Goal: Task Accomplishment & Management: Use online tool/utility

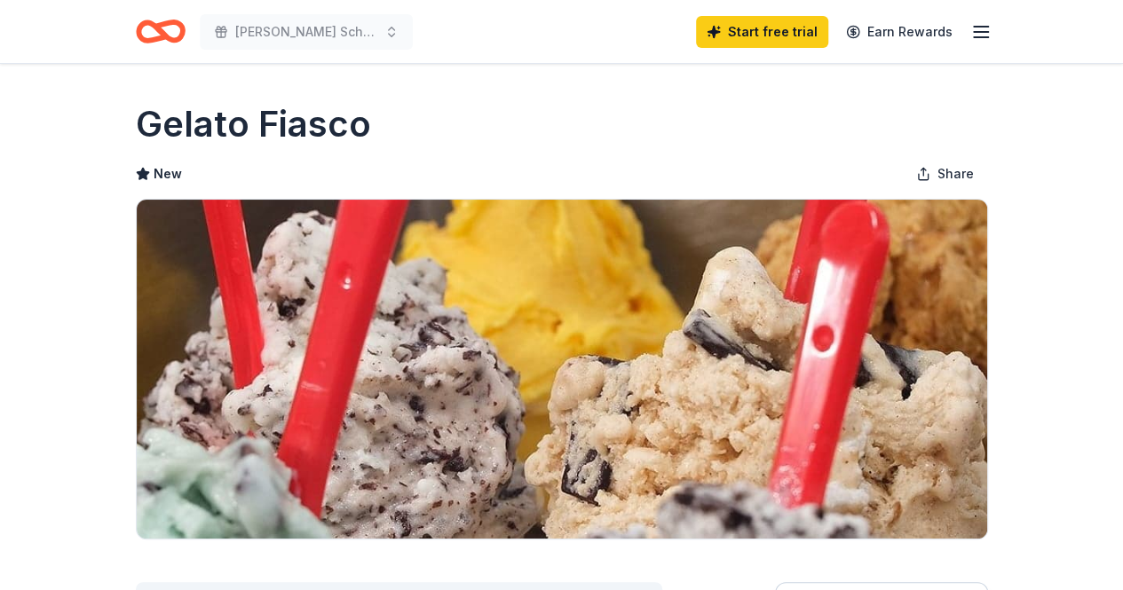
click at [974, 27] on line "button" at bounding box center [981, 27] width 14 height 0
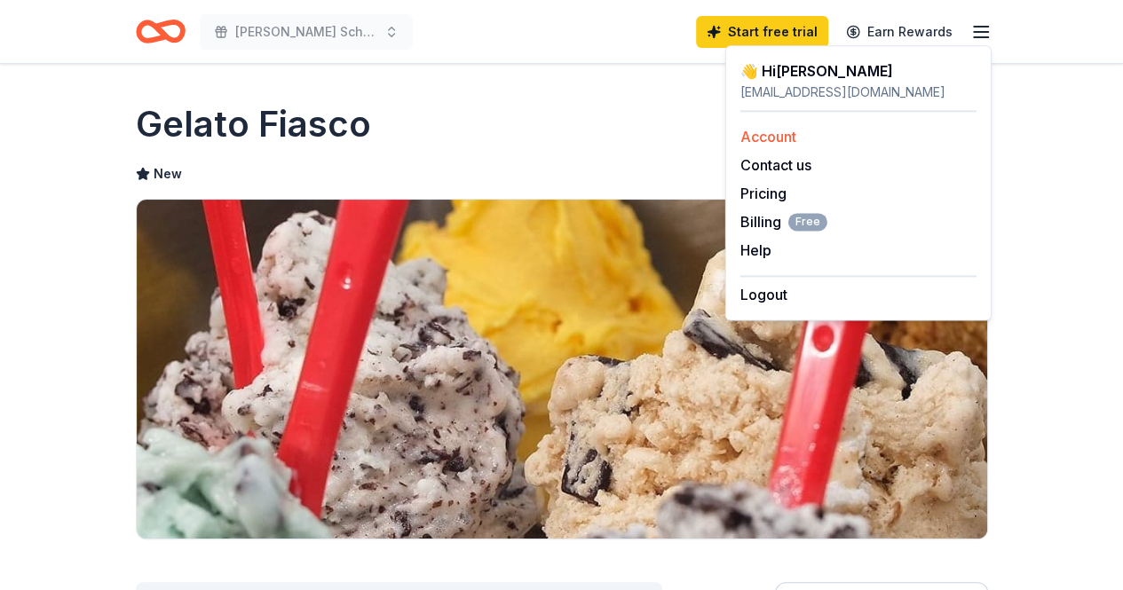
click at [785, 137] on link "Account" at bounding box center [768, 137] width 56 height 18
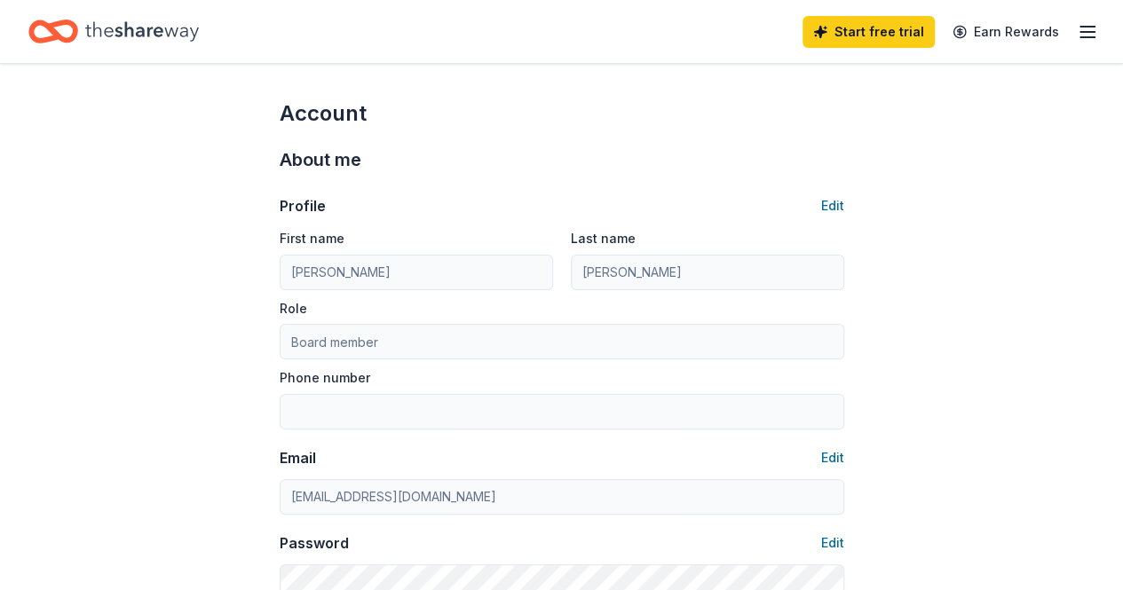
click at [78, 28] on icon "Home" at bounding box center [53, 32] width 50 height 42
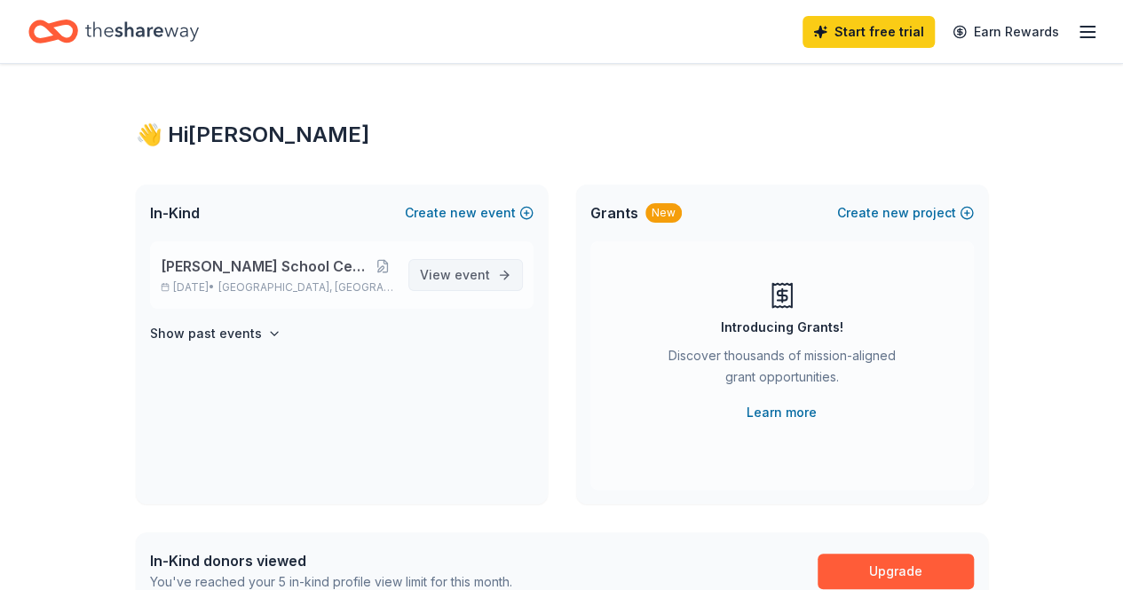
click at [462, 276] on span "event" at bounding box center [472, 274] width 36 height 15
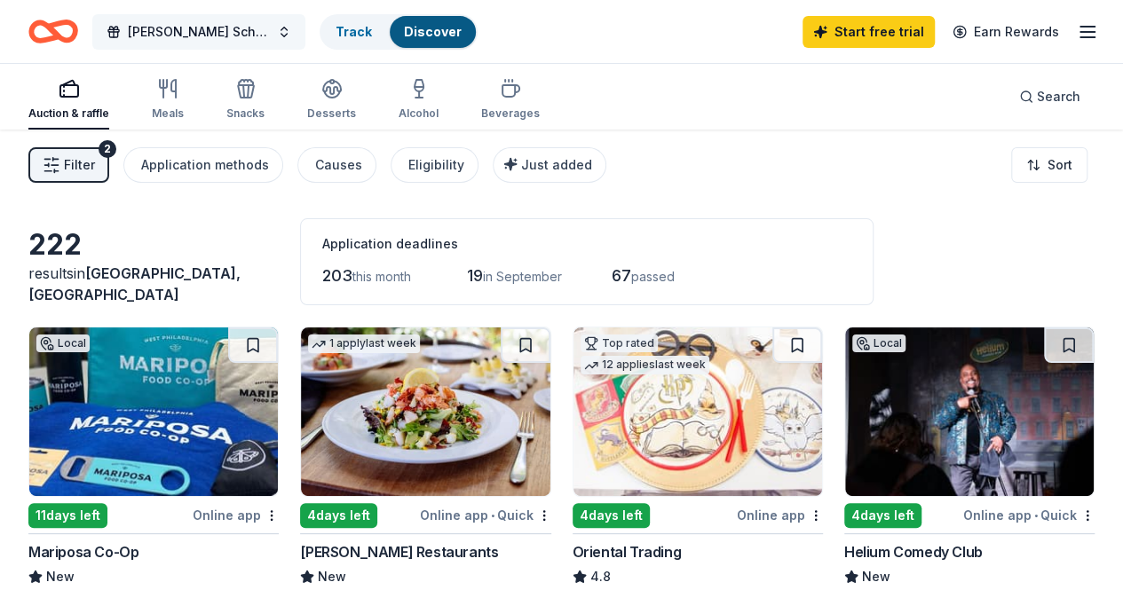
click at [270, 29] on span "[PERSON_NAME] School Centennial Celebration" at bounding box center [199, 31] width 142 height 21
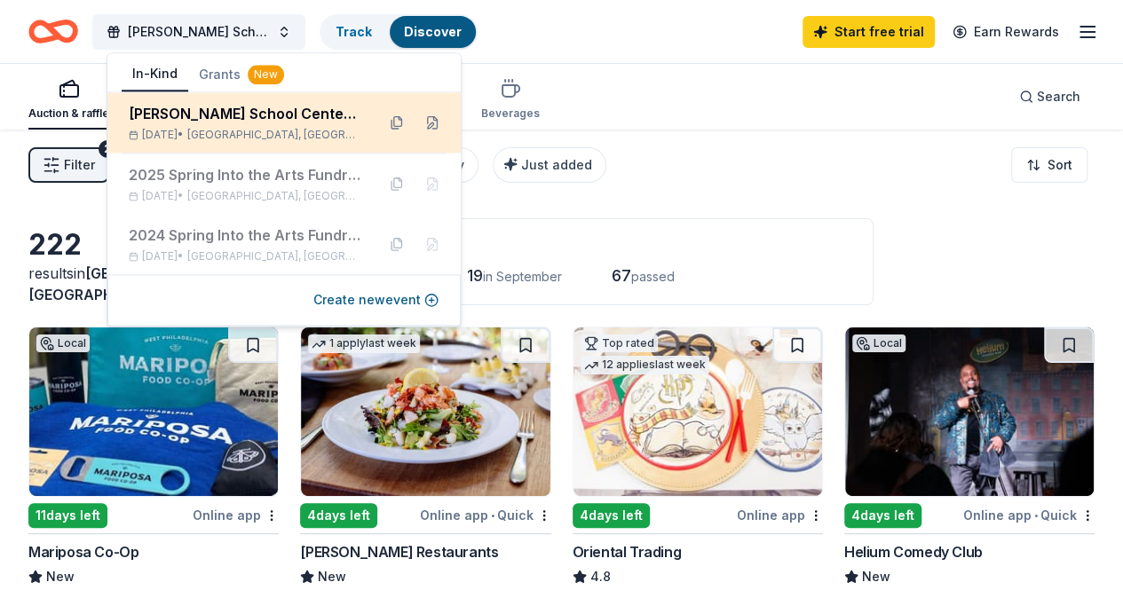
click at [286, 116] on div "[PERSON_NAME] School Centennial Celebration" at bounding box center [245, 113] width 233 height 21
click at [296, 111] on div "[PERSON_NAME] School Centennial Celebration" at bounding box center [245, 113] width 233 height 21
click at [394, 121] on button at bounding box center [397, 122] width 28 height 28
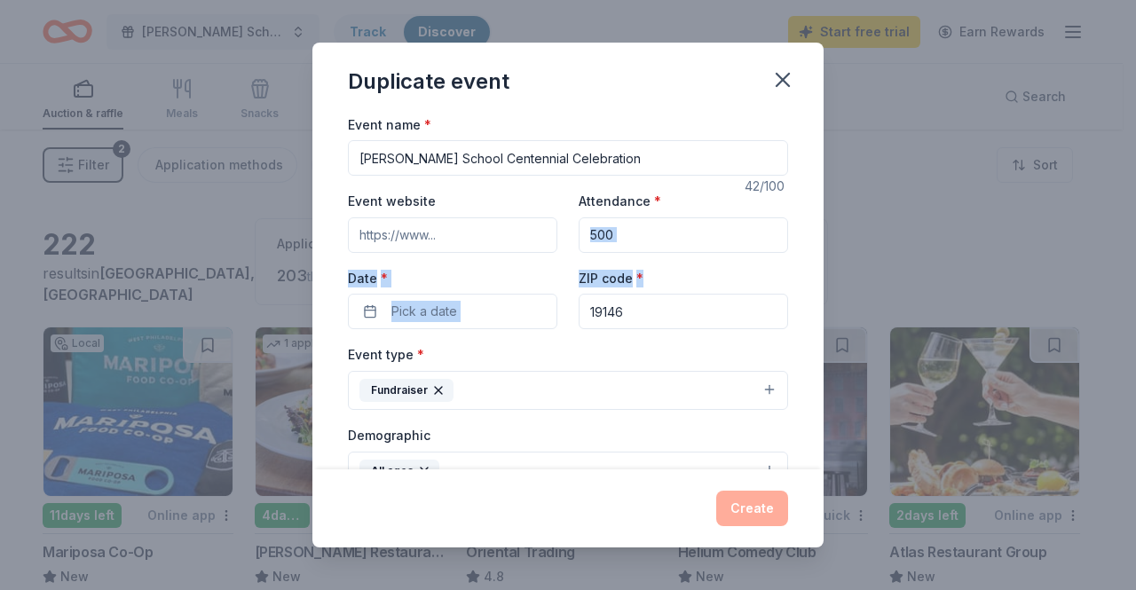
drag, startPoint x: 824, startPoint y: 212, endPoint x: 818, endPoint y: 287, distance: 74.8
click at [818, 287] on div "Duplicate event Event name * [PERSON_NAME] School Centennial Celebration 42 /10…" at bounding box center [568, 295] width 1136 height 590
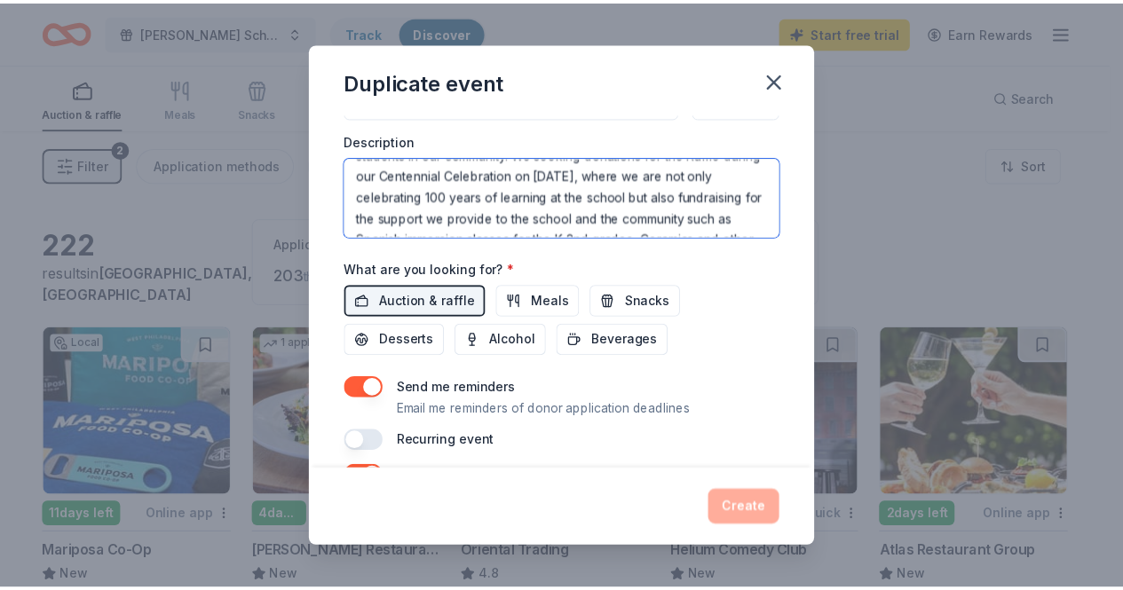
scroll to position [142, 0]
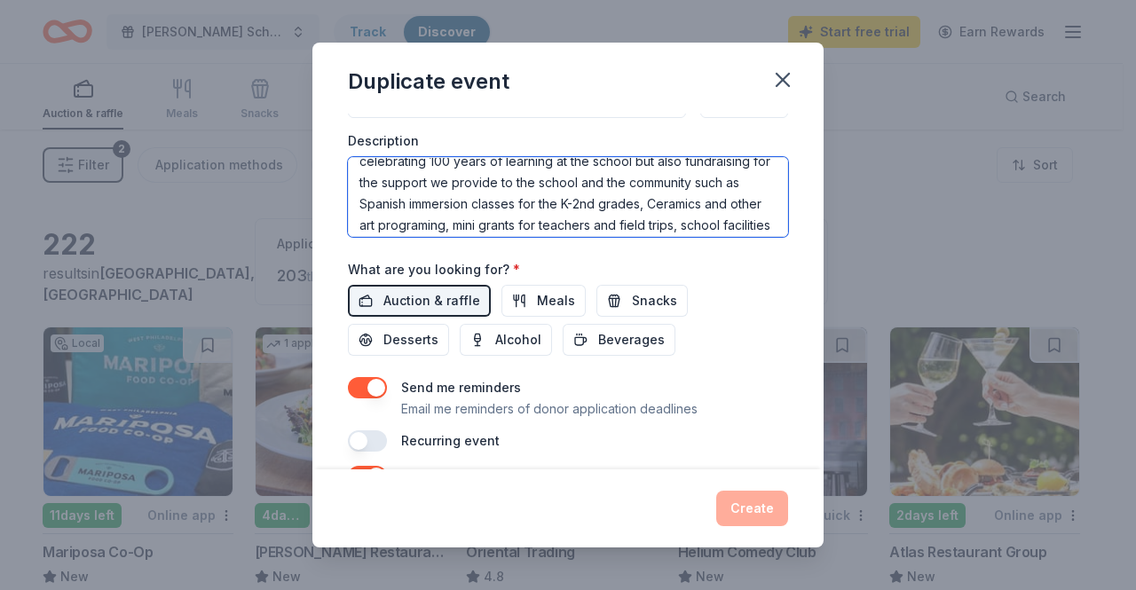
click at [612, 205] on textarea "[PERSON_NAME] Community Partners is an education nonprofit for [PERSON_NAME][GE…" at bounding box center [568, 197] width 440 height 80
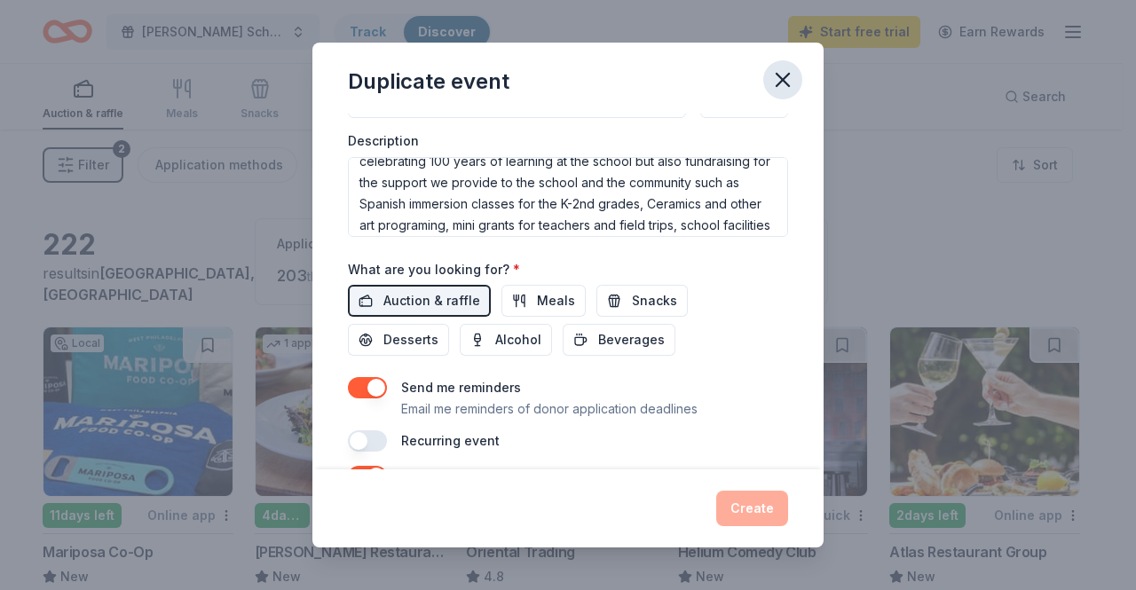
click at [784, 91] on button "button" at bounding box center [782, 79] width 39 height 39
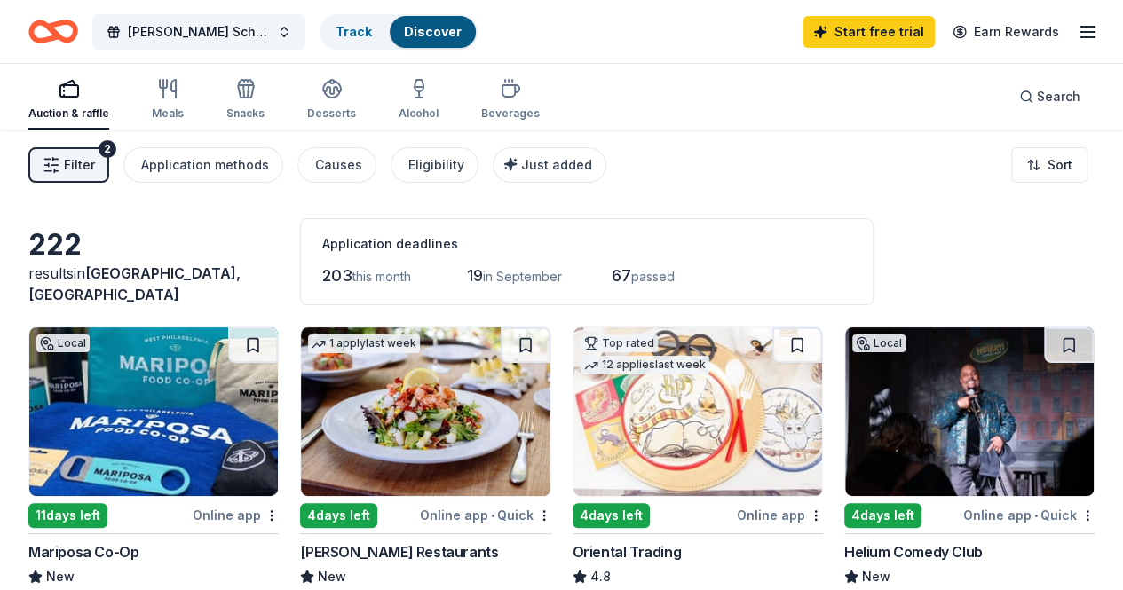
scroll to position [0, 0]
